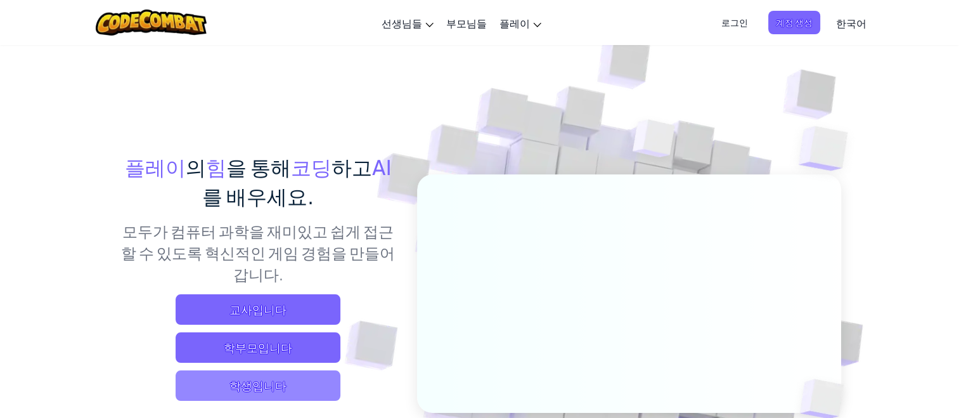
click at [228, 395] on span "학생입니다" at bounding box center [258, 385] width 165 height 30
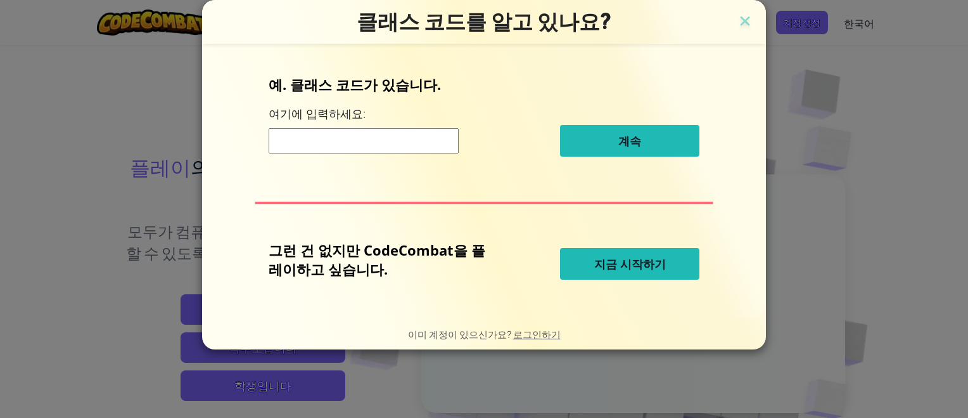
click at [389, 139] on input at bounding box center [364, 140] width 190 height 25
click at [380, 139] on input at bounding box center [364, 140] width 190 height 25
click at [588, 259] on button "지금 시작하기" at bounding box center [629, 264] width 139 height 32
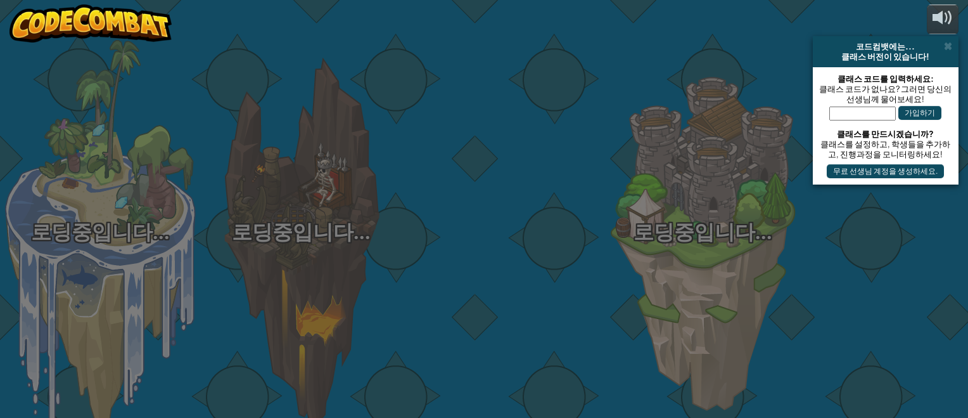
select select "ko"
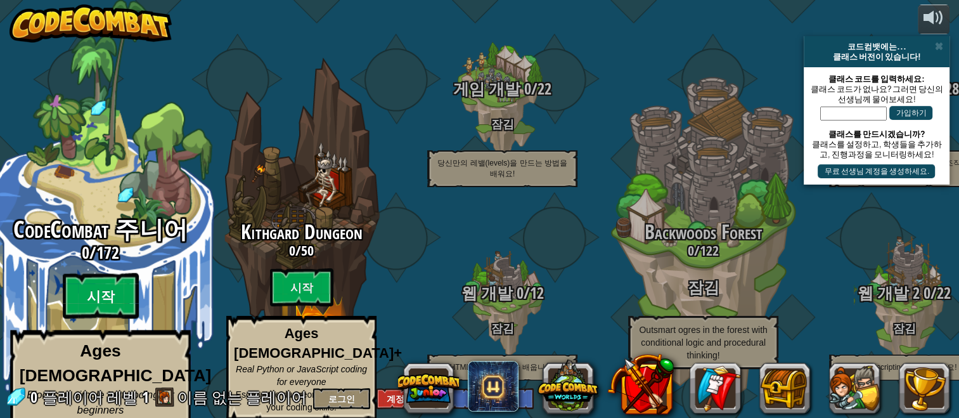
click at [92, 278] on btn "시작" at bounding box center [101, 296] width 76 height 46
select select "ko"
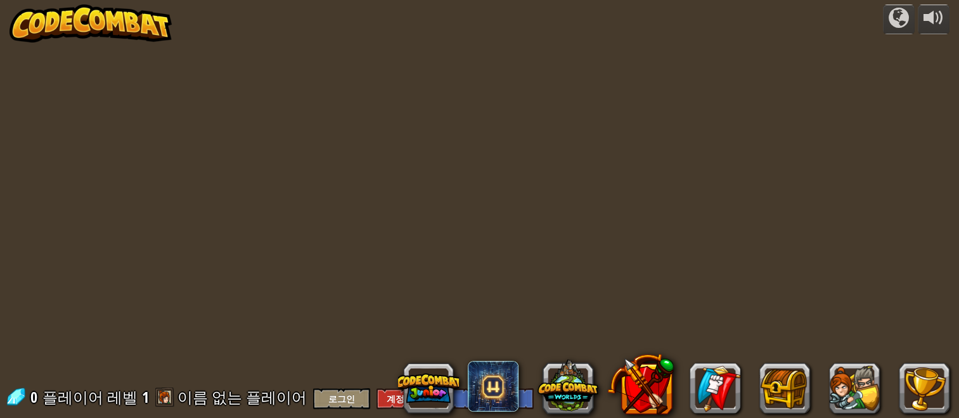
select select "ko"
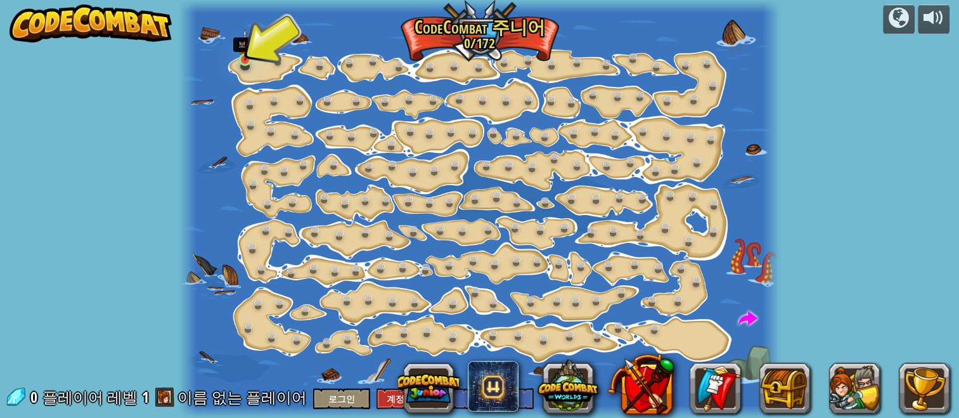
click at [245, 60] on img at bounding box center [245, 45] width 14 height 32
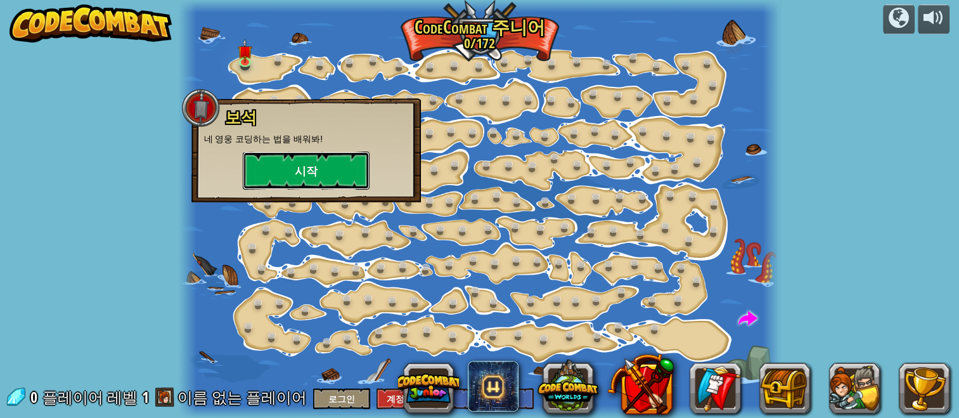
click at [312, 166] on button "시작" at bounding box center [306, 170] width 127 height 38
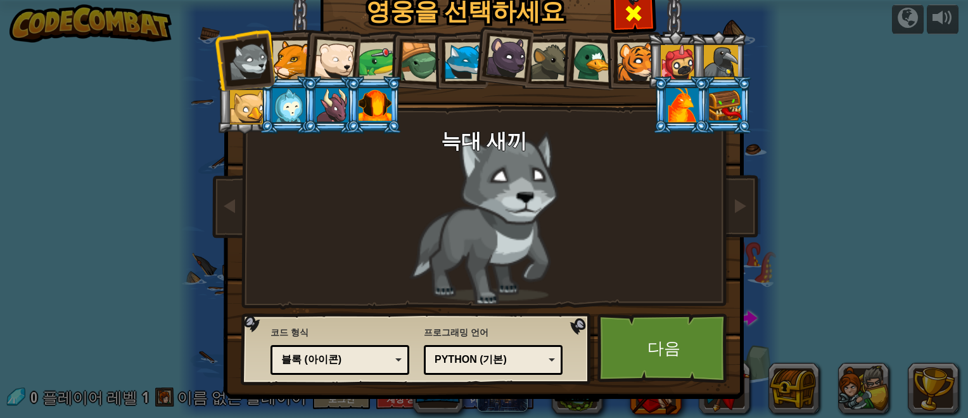
click at [622, 12] on div at bounding box center [633, 12] width 40 height 40
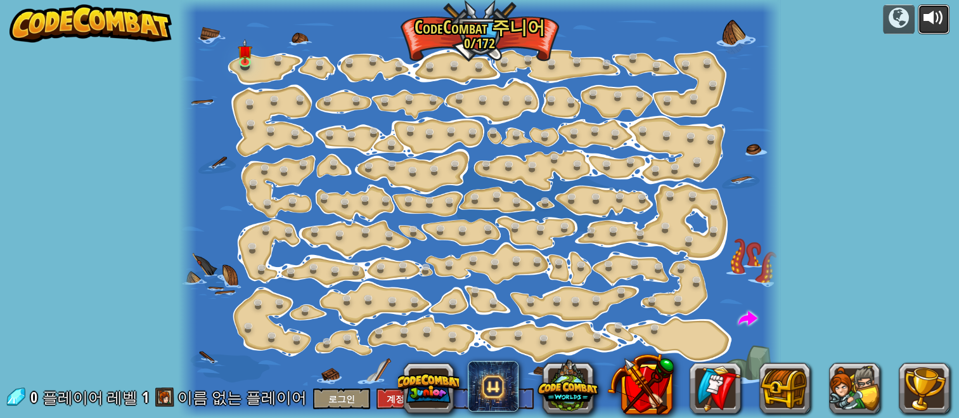
click at [926, 13] on div at bounding box center [933, 18] width 20 height 20
click at [241, 53] on img at bounding box center [245, 45] width 14 height 32
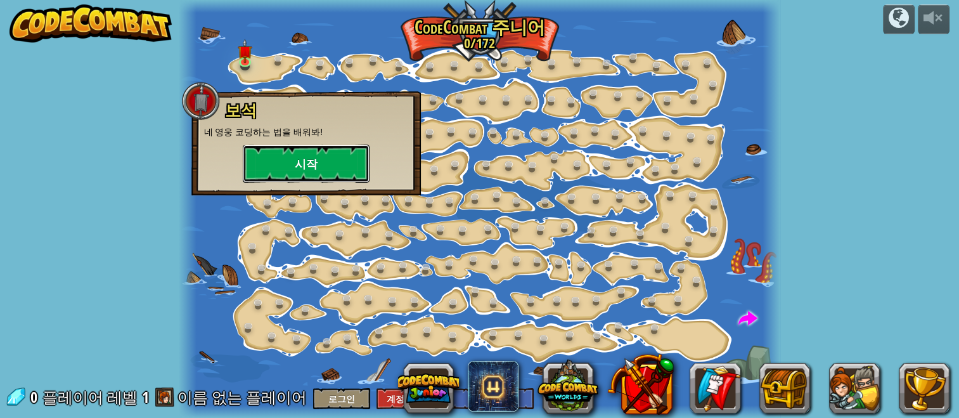
click at [339, 164] on button "시작" at bounding box center [306, 163] width 127 height 38
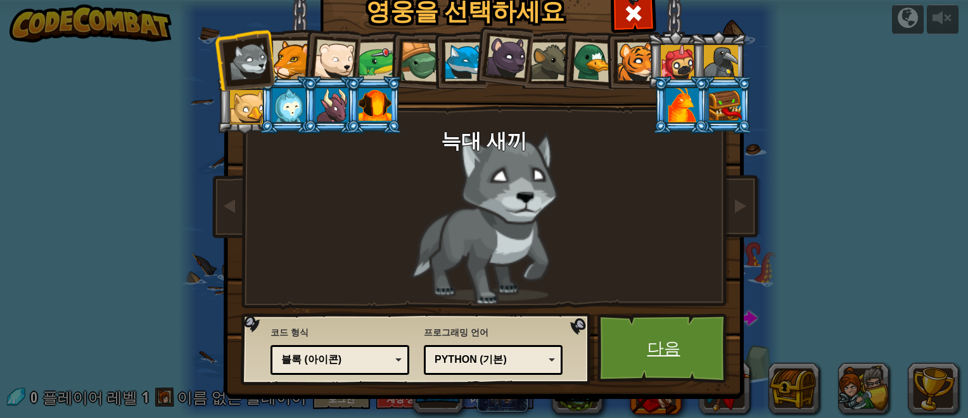
click at [664, 359] on link "다음" at bounding box center [664, 348] width 132 height 70
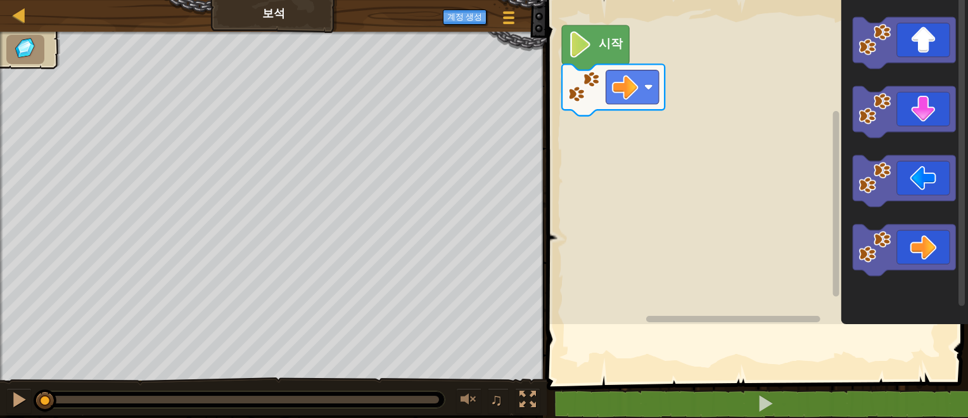
drag, startPoint x: 198, startPoint y: 255, endPoint x: 970, endPoint y: -97, distance: 848.2
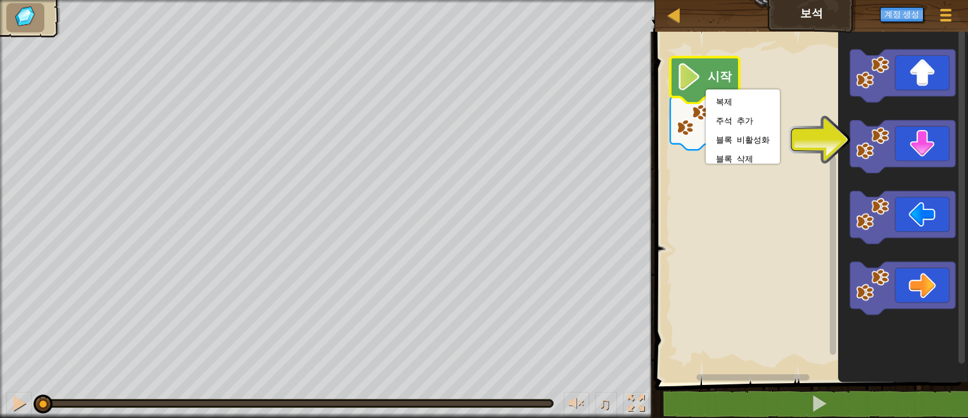
click at [709, 248] on rect "Blockly 워크스페이스" at bounding box center [809, 203] width 317 height 357
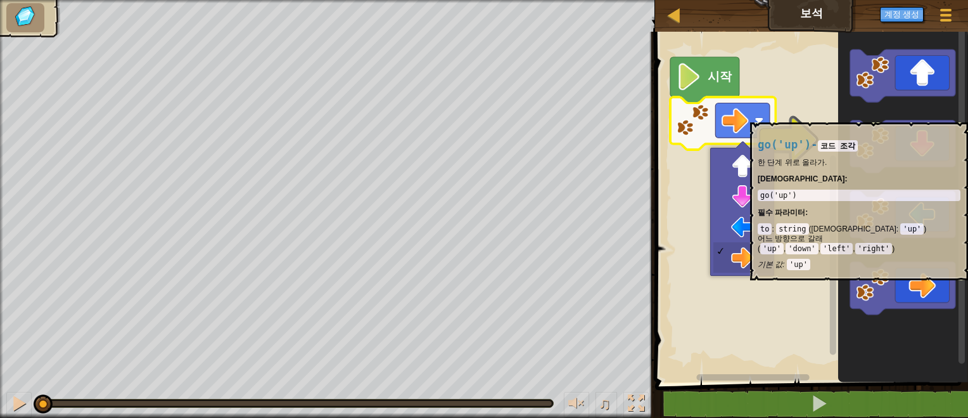
click at [756, 116] on image "Blockly 워크스페이스" at bounding box center [759, 120] width 9 height 9
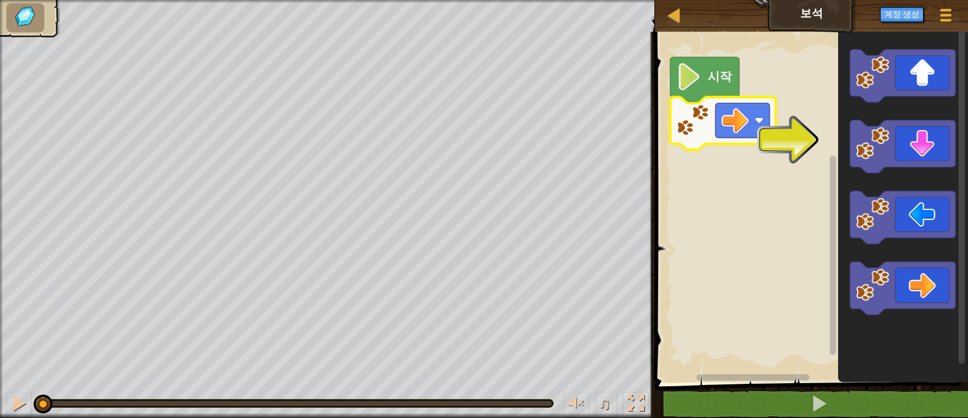
click at [696, 70] on image "Blockly 워크스페이스" at bounding box center [688, 76] width 25 height 27
click at [686, 72] on image "Blockly 워크스페이스" at bounding box center [688, 76] width 25 height 27
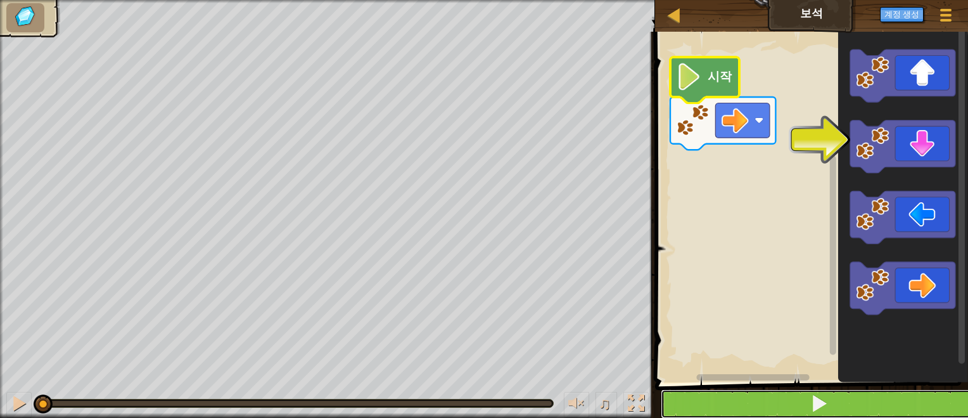
click at [822, 401] on span at bounding box center [820, 403] width 18 height 18
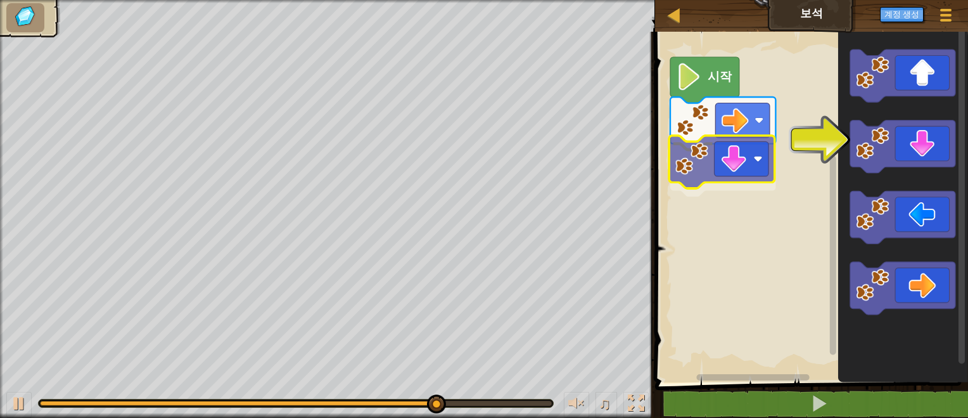
click at [695, 164] on div "시작" at bounding box center [809, 203] width 317 height 357
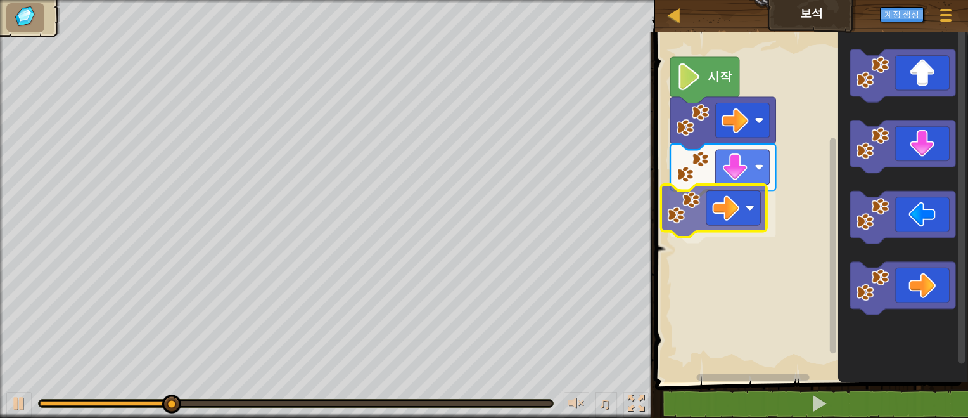
click at [705, 211] on div "시작" at bounding box center [809, 203] width 317 height 357
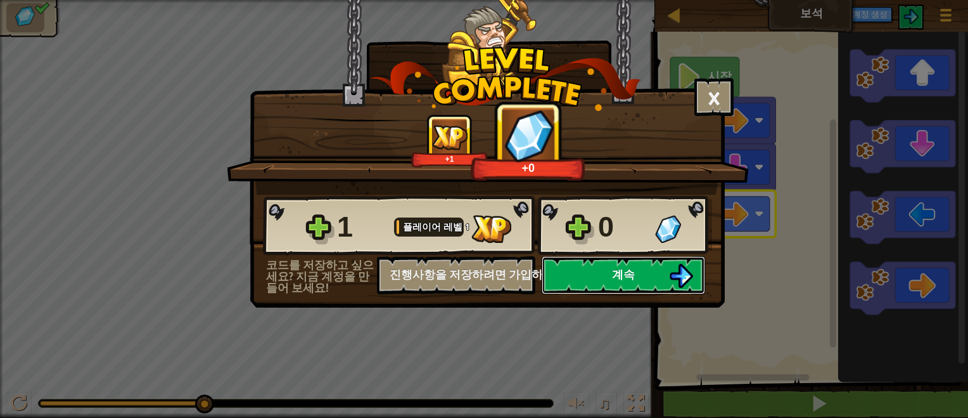
click at [612, 271] on button "계속" at bounding box center [624, 275] width 164 height 38
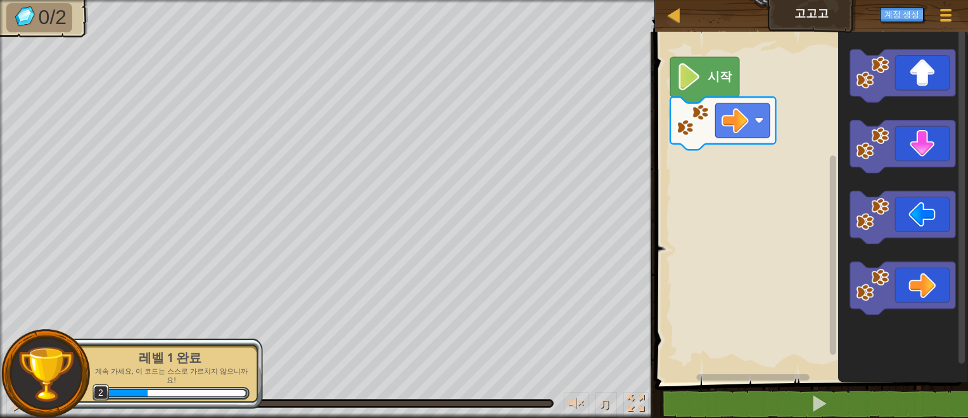
click at [724, 165] on div "시작" at bounding box center [809, 203] width 317 height 357
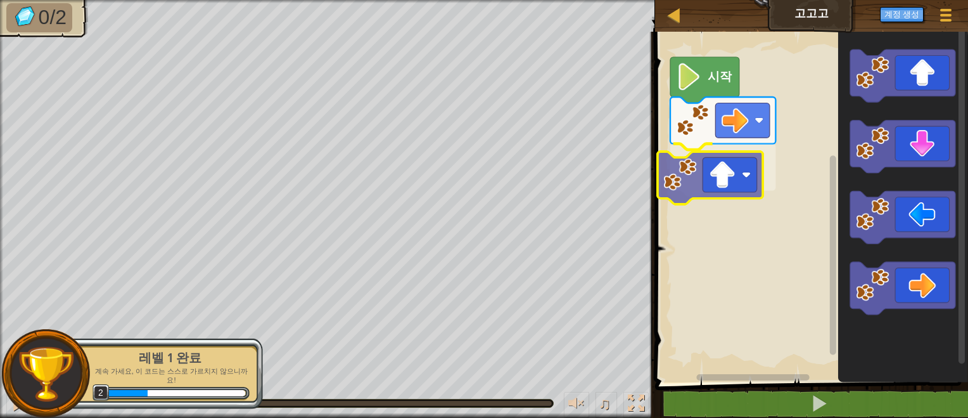
click at [687, 174] on div "시작" at bounding box center [809, 203] width 317 height 357
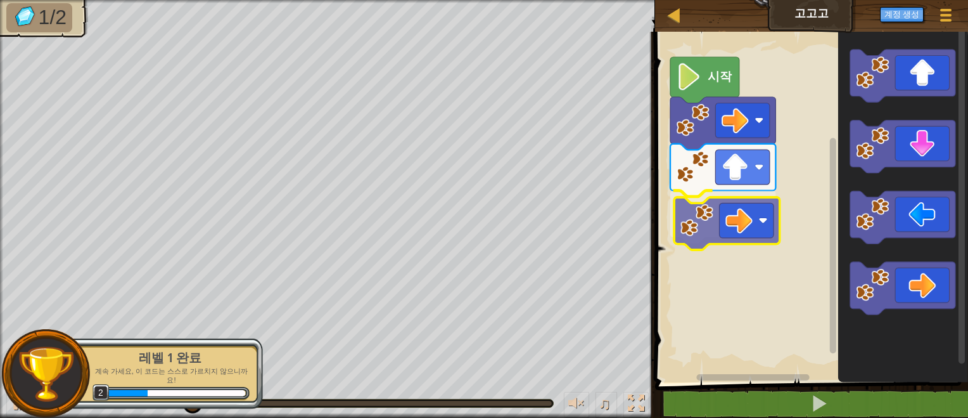
click at [702, 215] on div "시작" at bounding box center [809, 203] width 317 height 357
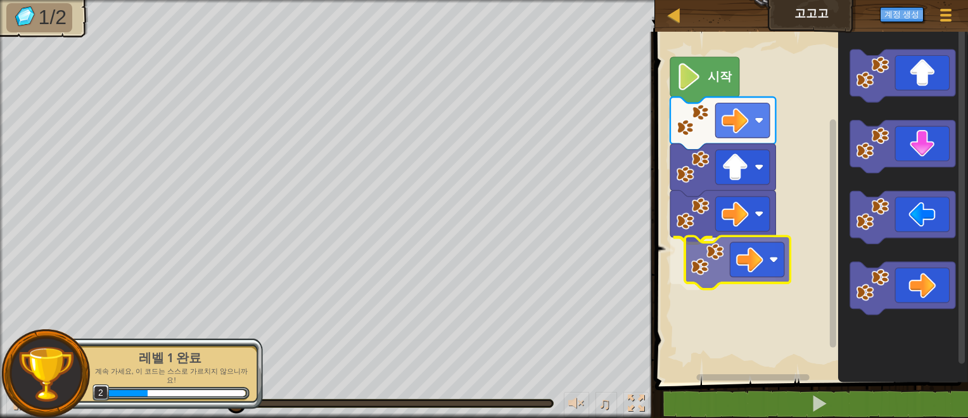
click at [719, 266] on div "시작" at bounding box center [809, 203] width 317 height 357
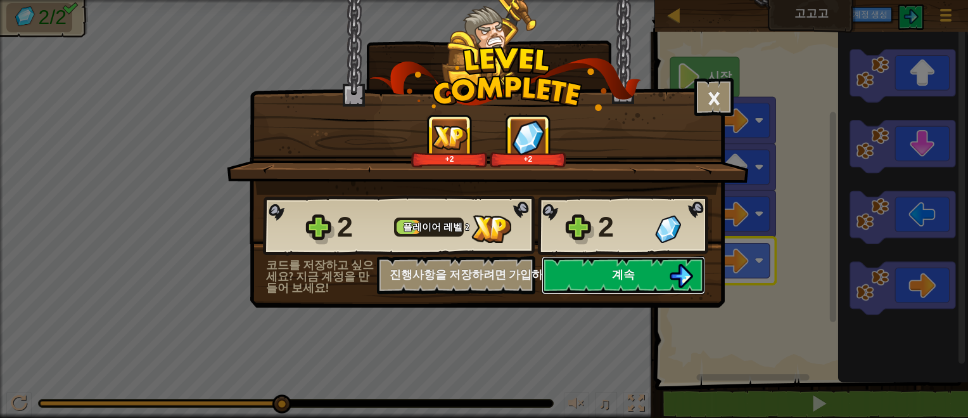
click at [611, 273] on button "계속" at bounding box center [624, 275] width 164 height 38
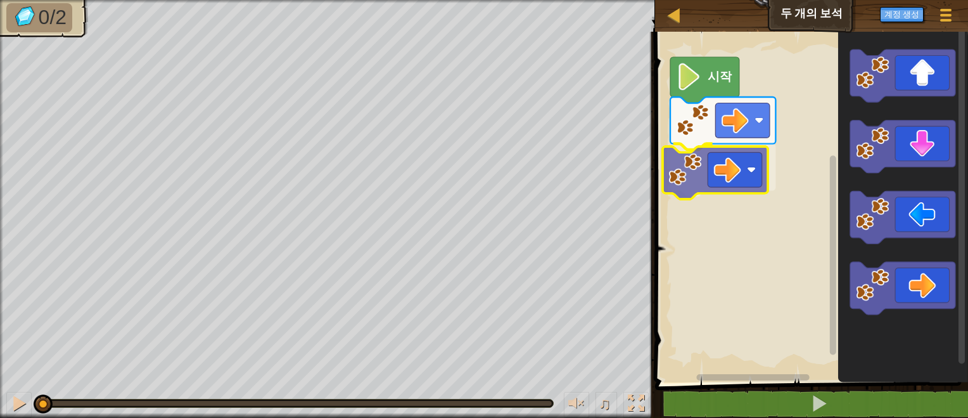
click at [683, 165] on div "시작" at bounding box center [809, 203] width 317 height 357
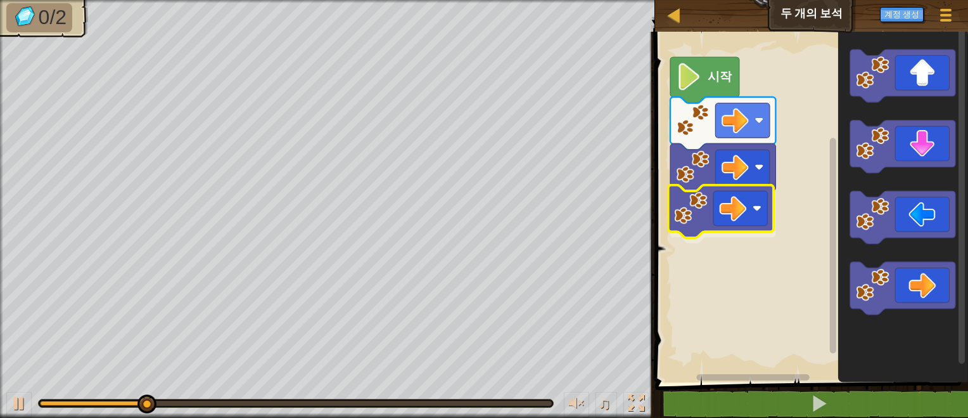
click at [674, 209] on div "시작" at bounding box center [809, 203] width 317 height 357
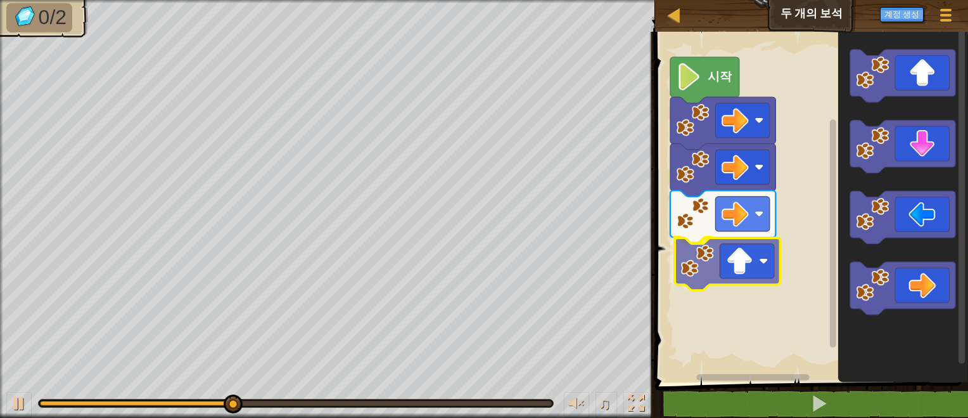
click at [692, 276] on div "시작" at bounding box center [809, 203] width 317 height 357
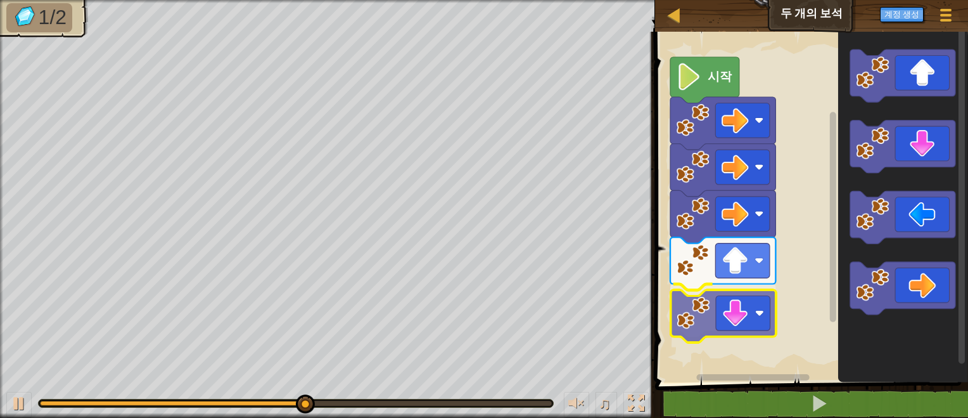
click at [693, 323] on div "시작" at bounding box center [809, 203] width 317 height 357
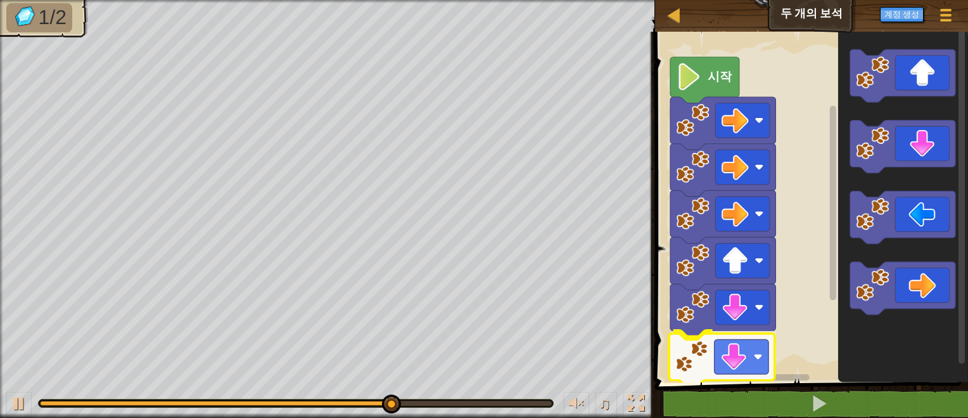
click at [693, 367] on div "시작" at bounding box center [809, 203] width 317 height 357
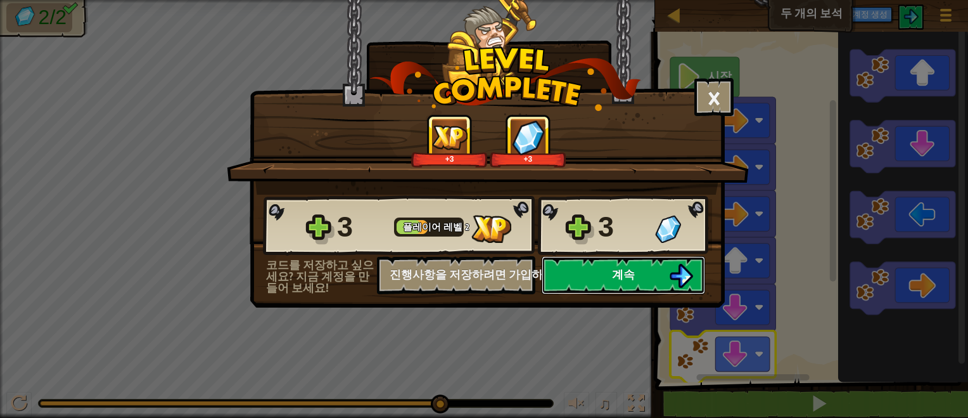
click at [597, 278] on button "계속" at bounding box center [624, 275] width 164 height 38
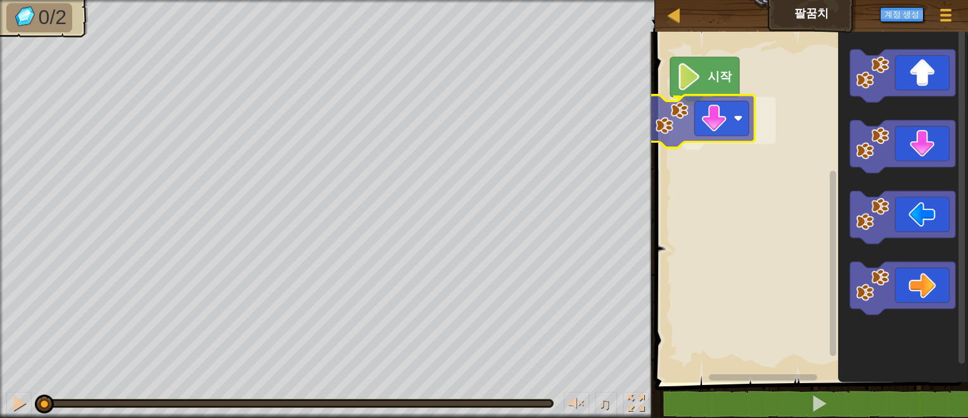
click at [690, 138] on div "시작" at bounding box center [809, 203] width 317 height 357
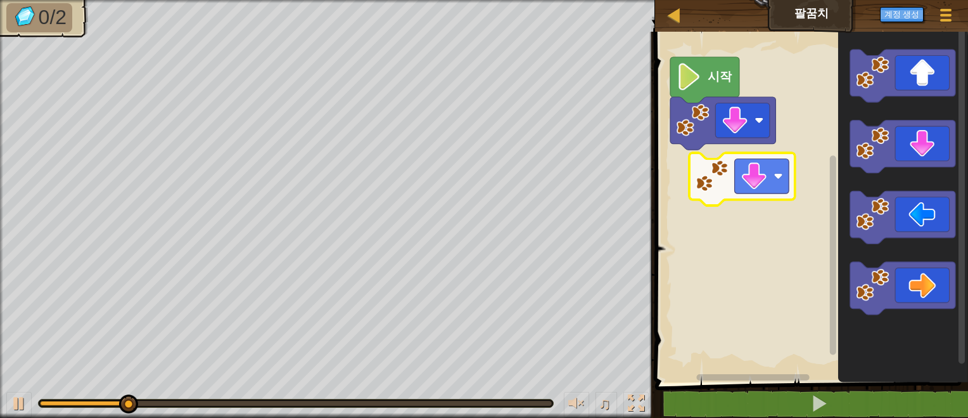
click at [710, 177] on div "시작" at bounding box center [809, 203] width 317 height 357
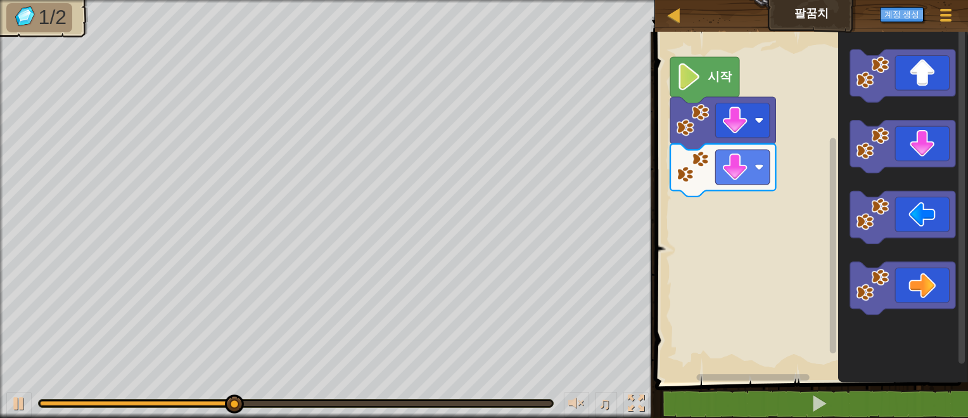
click at [773, 215] on div "시작" at bounding box center [809, 203] width 317 height 357
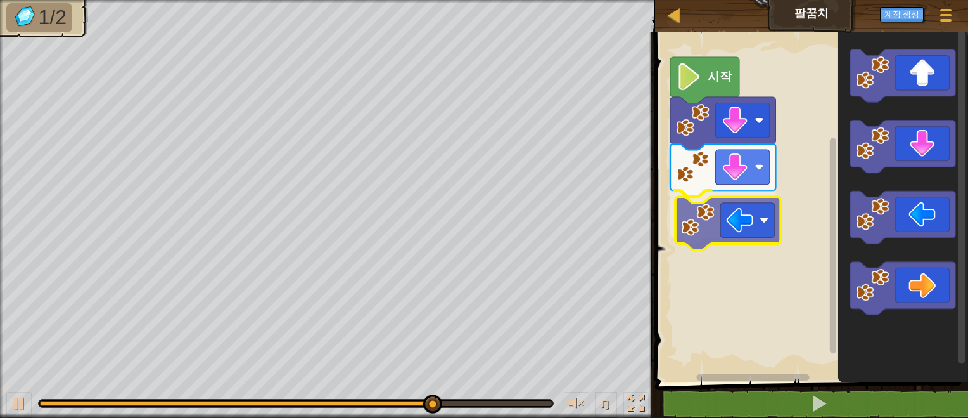
click at [712, 211] on div "시작" at bounding box center [809, 203] width 317 height 357
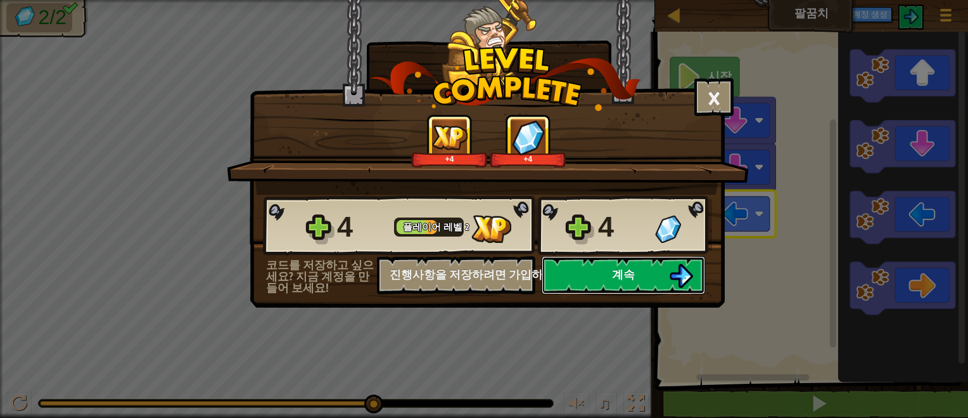
click at [593, 272] on button "계속" at bounding box center [624, 275] width 164 height 38
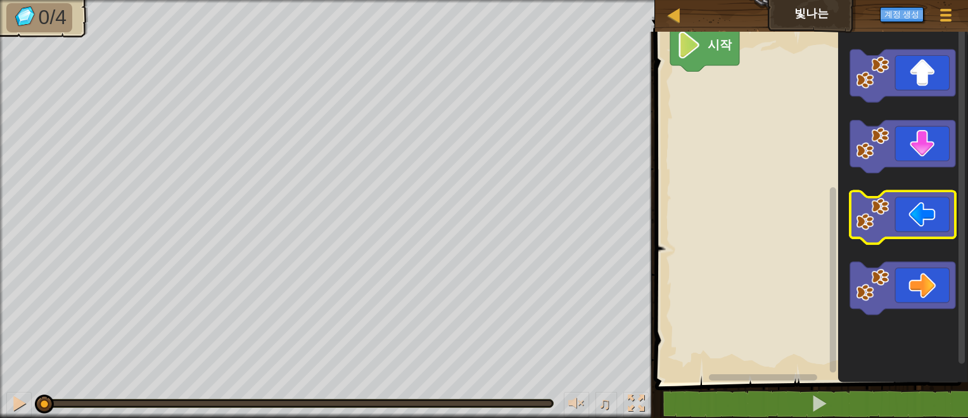
click at [876, 221] on image "Blockly 워크스페이스" at bounding box center [872, 214] width 33 height 33
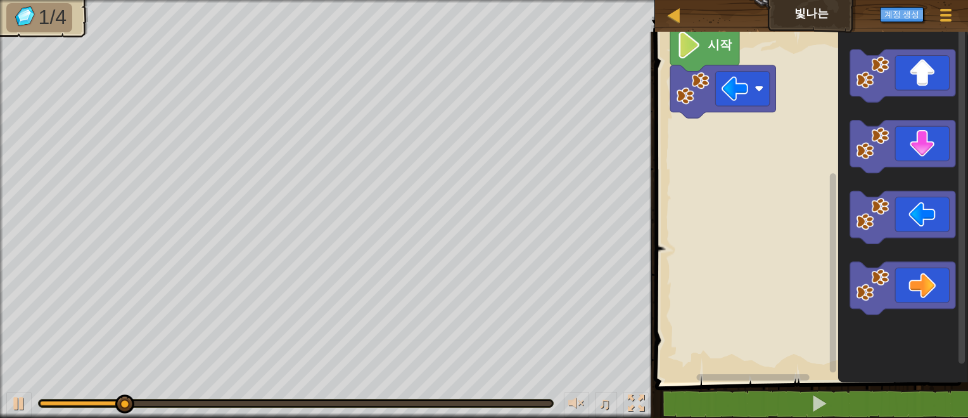
click at [496, 5] on div "맵 빛나는 게임 메뉴 계정 생성 1 ההההההההההההההההההההההההההההההההההההההההההההההההההההההההההה…" at bounding box center [484, 209] width 968 height 418
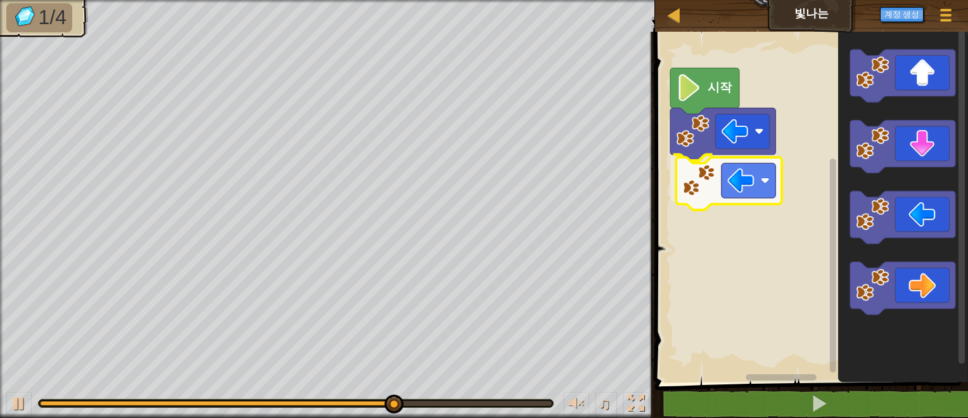
click at [684, 171] on div "시작" at bounding box center [809, 203] width 317 height 357
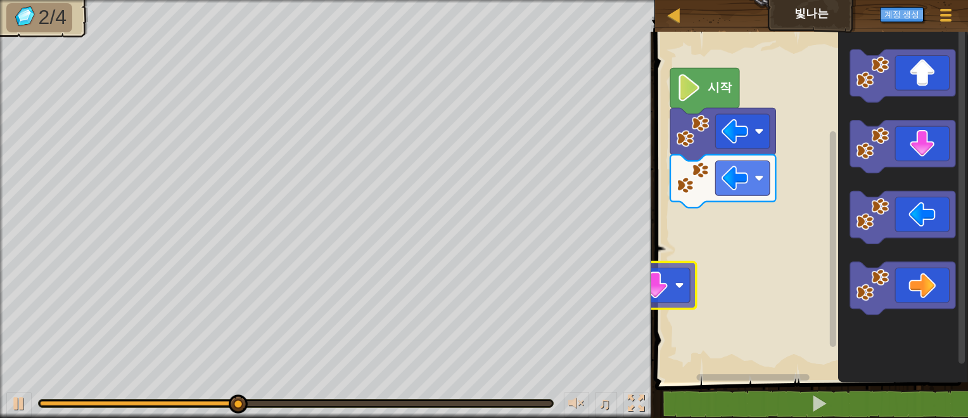
click at [632, 291] on div "맵 빛나는 게임 메뉴 계정 생성 1 ההההההההההההההההההההההההההההההההההההההההההההההההההההההההההה…" at bounding box center [484, 209] width 968 height 418
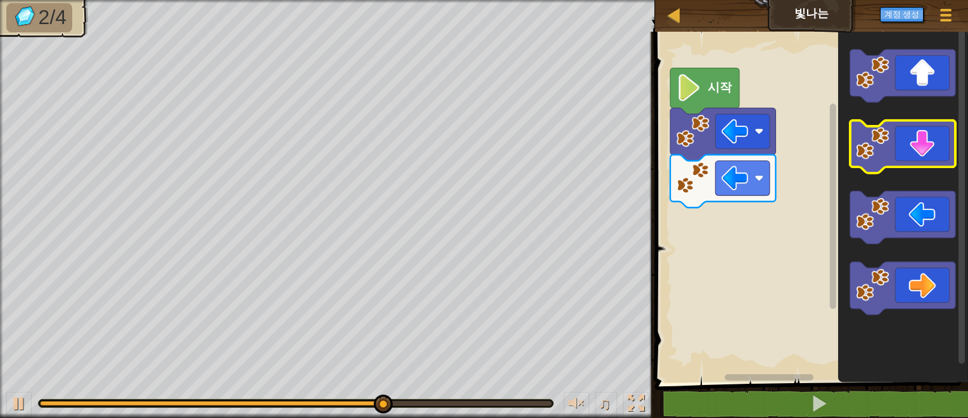
click at [867, 150] on image "Blockly 워크스페이스" at bounding box center [872, 143] width 33 height 33
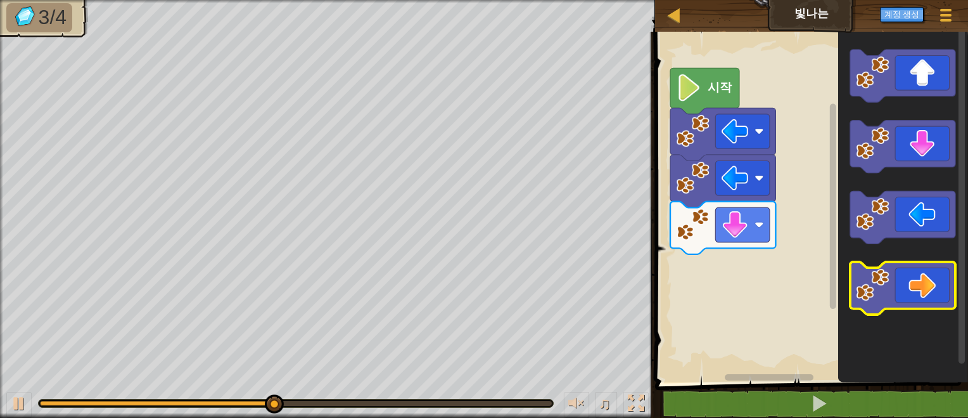
click at [882, 281] on image "Blockly 워크스페이스" at bounding box center [872, 284] width 33 height 33
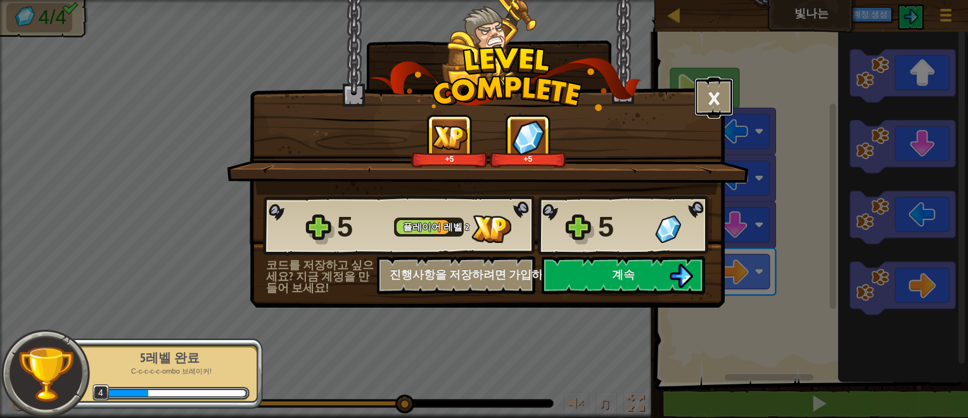
drag, startPoint x: 718, startPoint y: 91, endPoint x: 758, endPoint y: 41, distance: 64.0
drag, startPoint x: 758, startPoint y: 41, endPoint x: 665, endPoint y: 42, distance: 92.5
click at [665, 42] on div "× 이번 레벨 평가: +5 +5 Reticulating Splines... 5 플레이어 레벨 2 5 코드를 저장하고 싶으세요? 지금 계정을 만…" at bounding box center [487, 121] width 475 height 245
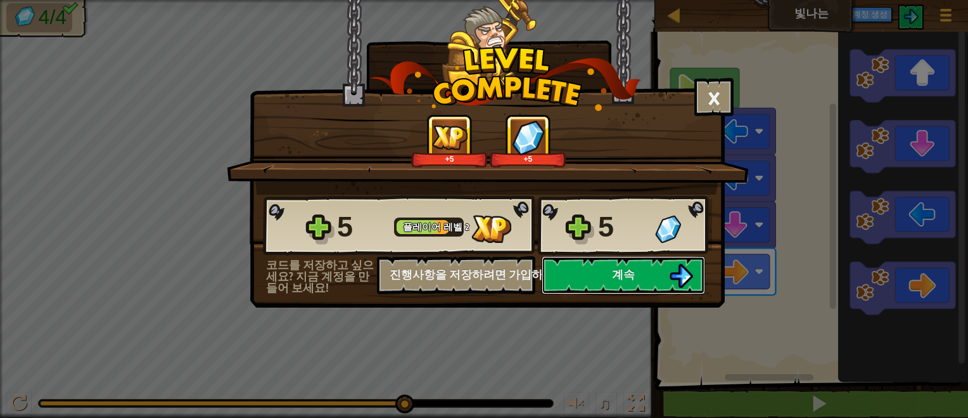
drag, startPoint x: 610, startPoint y: 278, endPoint x: 970, endPoint y: -97, distance: 519.9
drag, startPoint x: 970, startPoint y: -97, endPoint x: 592, endPoint y: 147, distance: 450.2
click at [592, 147] on div "+5 +5" at bounding box center [489, 140] width 492 height 53
click at [721, 88] on button "×" at bounding box center [714, 97] width 39 height 38
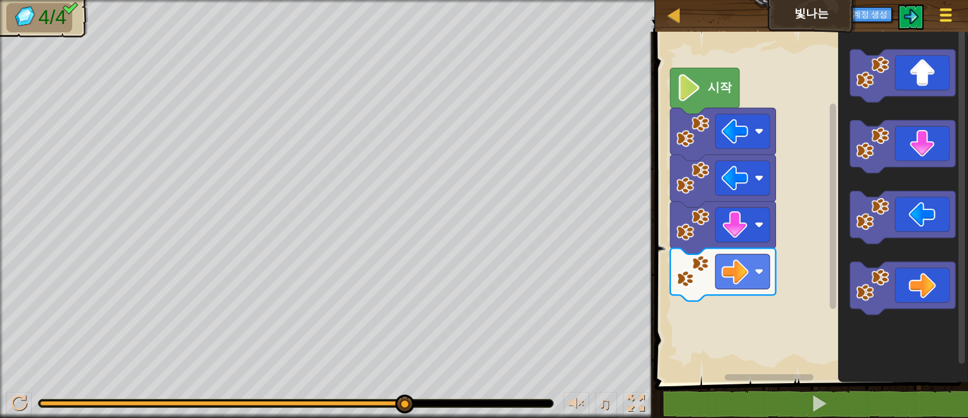
click at [939, 15] on div at bounding box center [945, 15] width 17 height 18
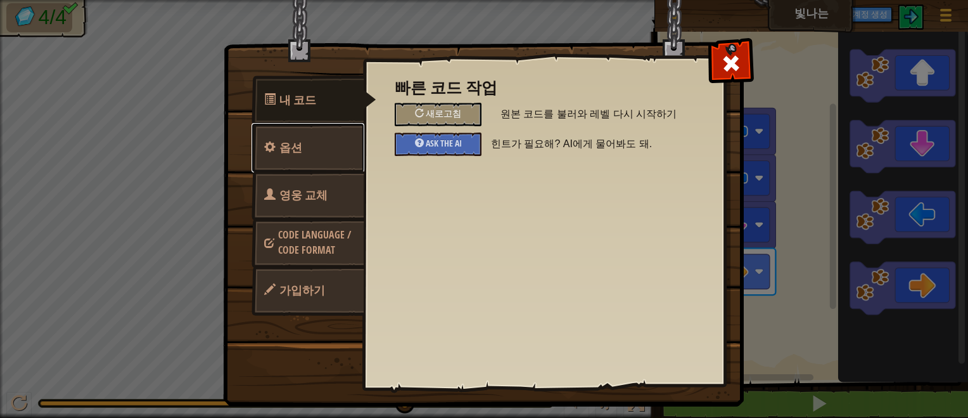
click at [326, 141] on link "옵션" at bounding box center [308, 147] width 113 height 49
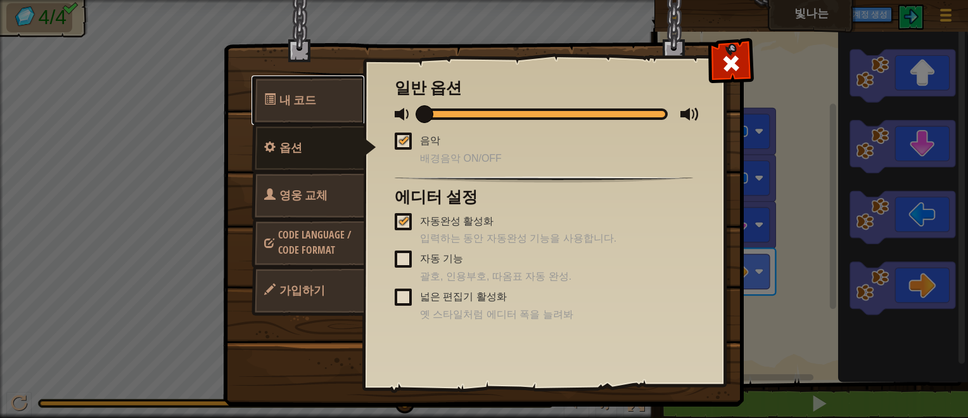
click at [302, 107] on span "내 코드" at bounding box center [297, 100] width 37 height 16
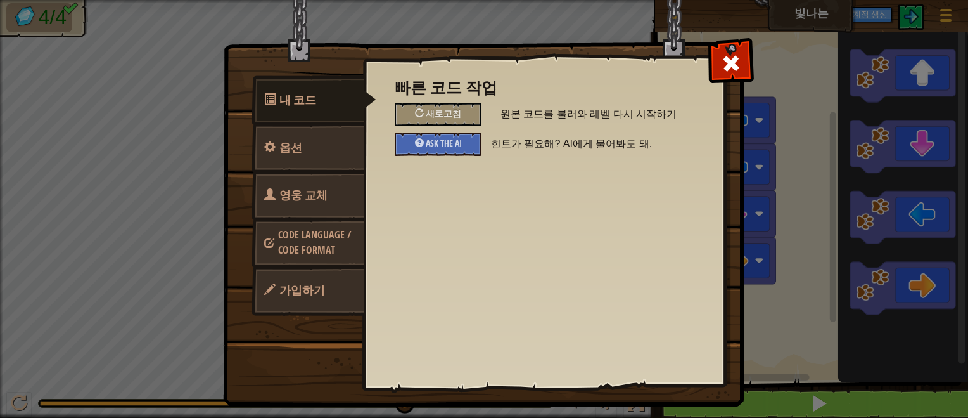
click at [284, 279] on link "가입하기" at bounding box center [308, 290] width 113 height 49
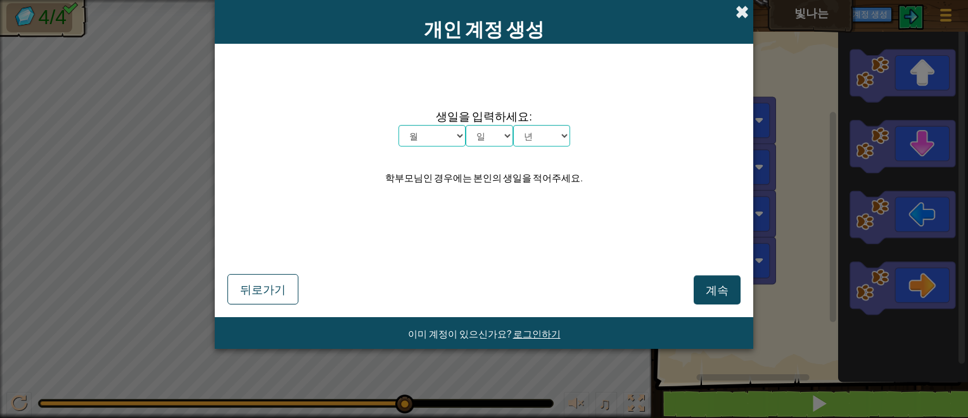
click at [746, 15] on span at bounding box center [742, 11] width 13 height 13
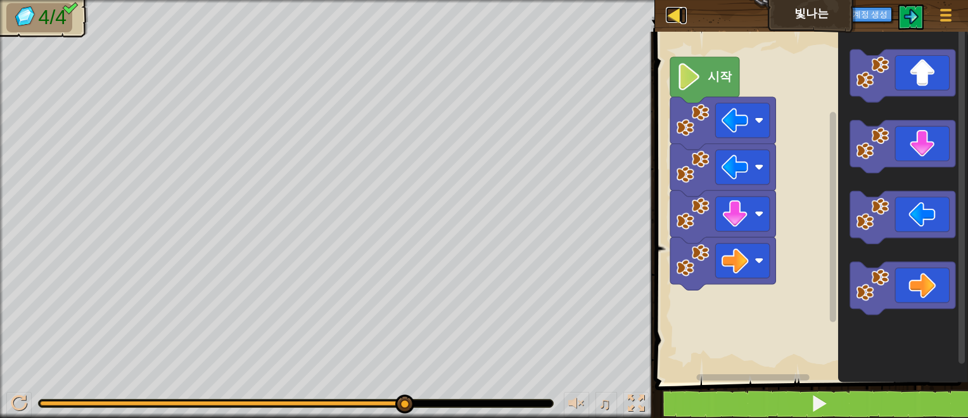
click at [677, 14] on div at bounding box center [674, 15] width 16 height 16
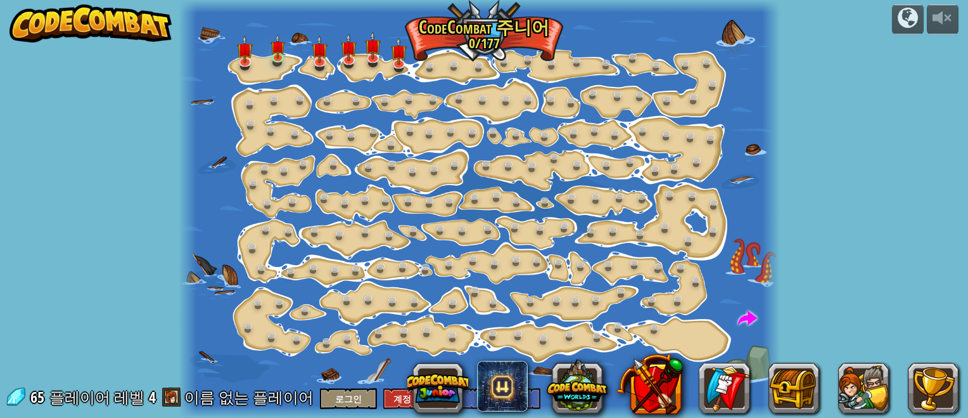
select select "ko"
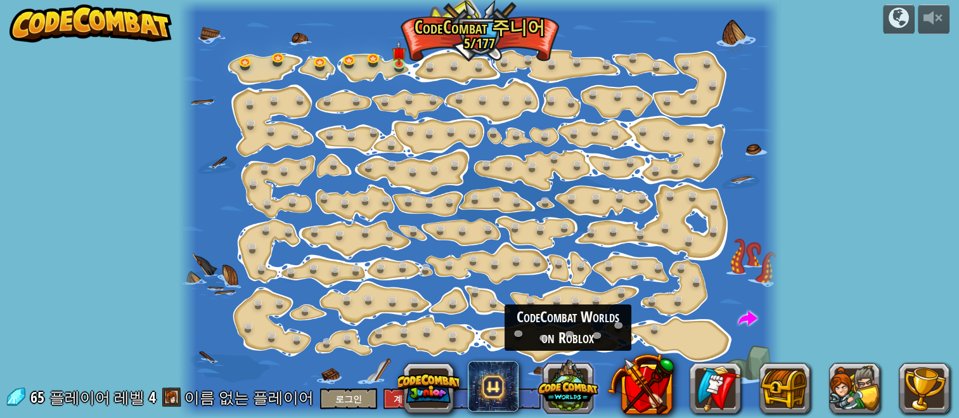
click at [580, 385] on button at bounding box center [567, 386] width 61 height 61
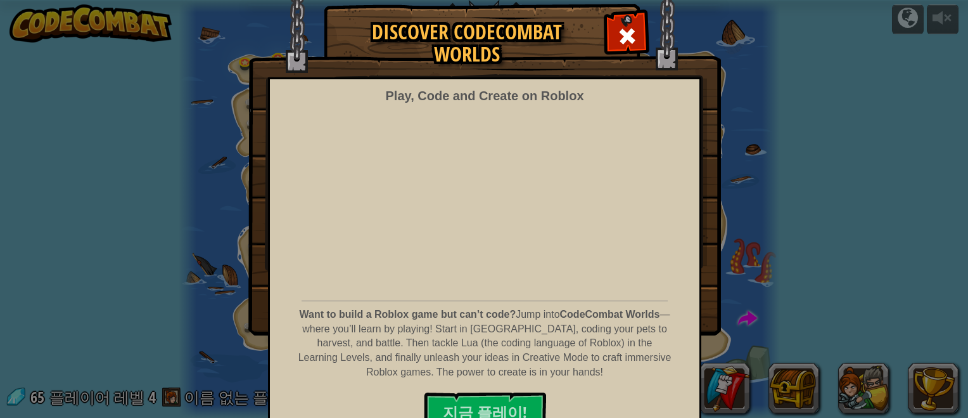
scroll to position [53, 0]
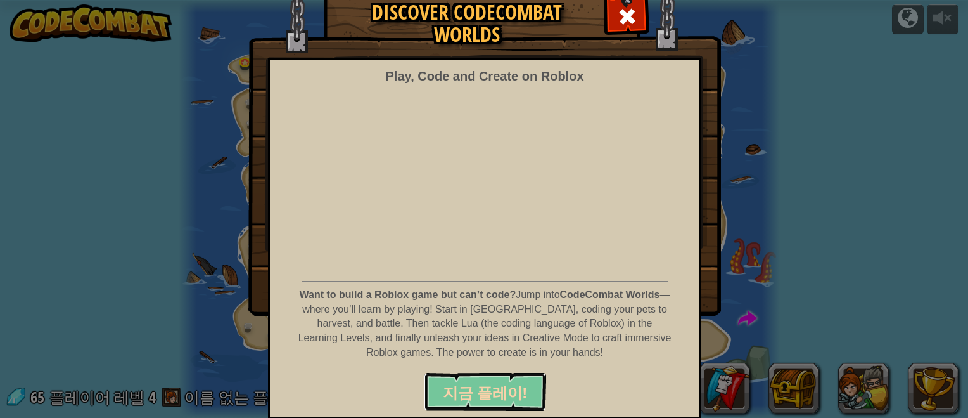
click at [454, 390] on span "지금 플레이!" at bounding box center [485, 392] width 84 height 20
